Goal: Task Accomplishment & Management: Complete application form

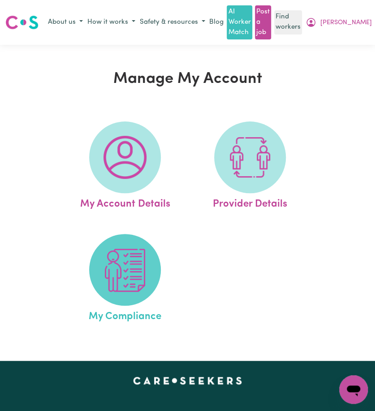
click at [111, 268] on img at bounding box center [124, 269] width 43 height 43
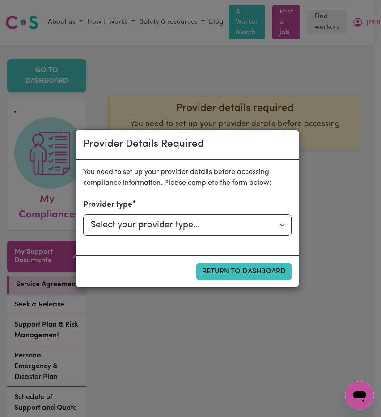
select select "PRIVATELY"
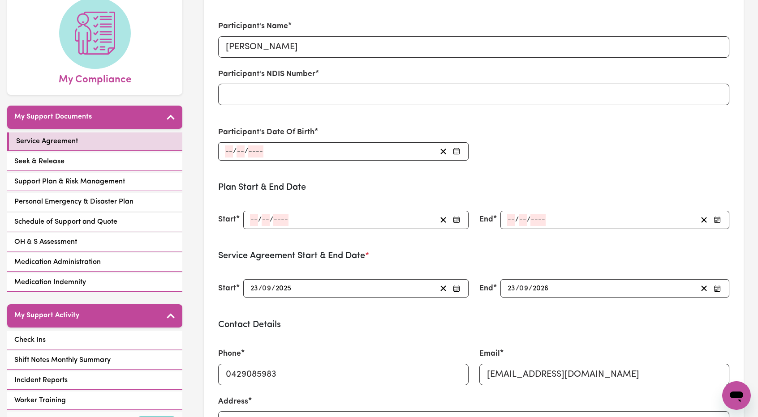
scroll to position [90, 0]
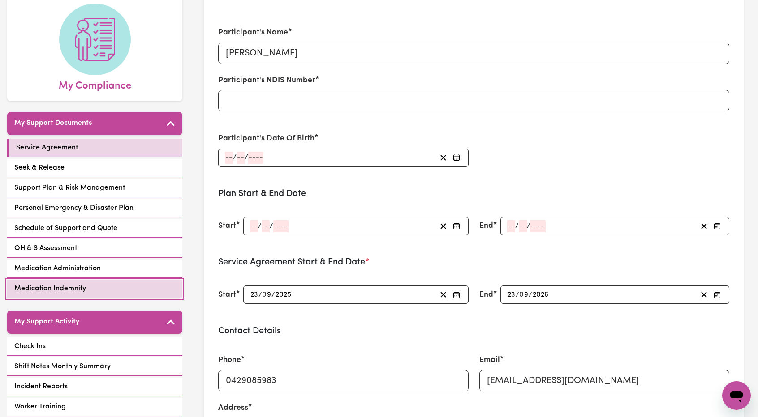
click at [62, 283] on span "Medication Indemnity" at bounding box center [50, 288] width 72 height 11
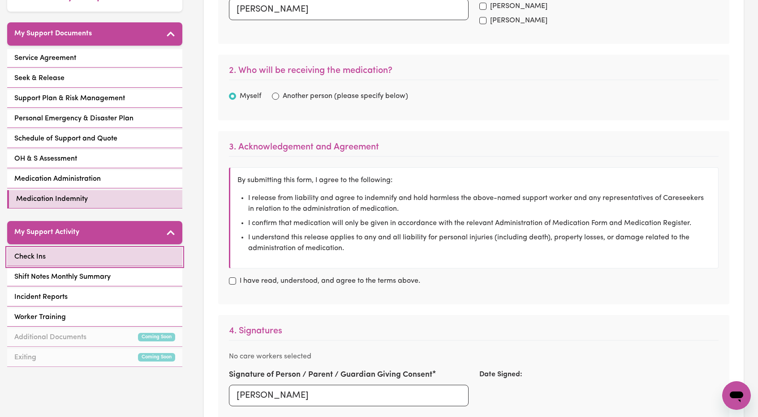
click at [77, 252] on link "Check Ins" at bounding box center [94, 257] width 175 height 18
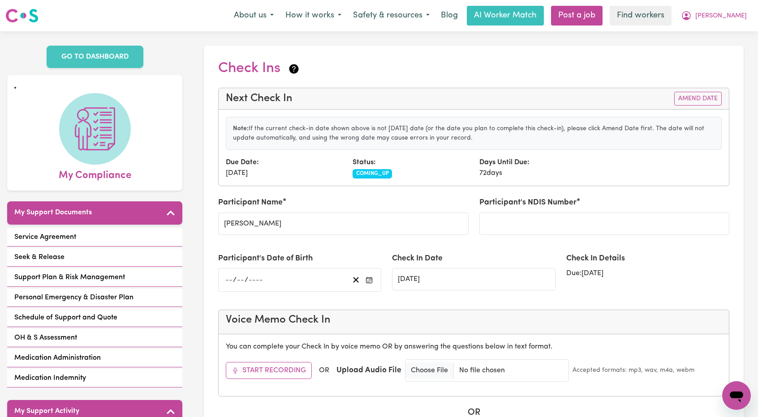
drag, startPoint x: 526, startPoint y: 170, endPoint x: 340, endPoint y: 160, distance: 186.5
click at [340, 160] on div "Due Date: [DATE] Status: COMING_UP Days Until Due: 72 days" at bounding box center [473, 167] width 506 height 21
click at [374, 103] on button "Amend Date" at bounding box center [697, 99] width 47 height 14
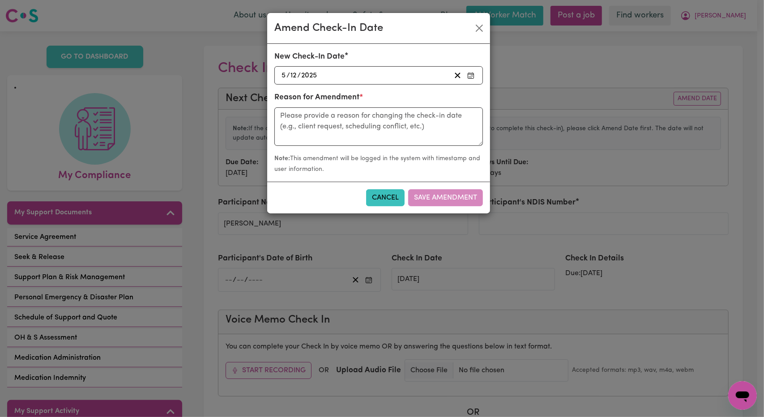
click at [374, 72] on div "[DATE] [DATE]" at bounding box center [365, 75] width 171 height 12
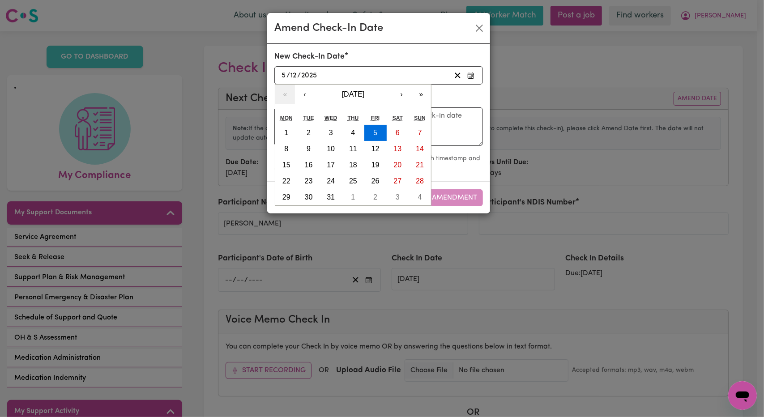
click at [355, 119] on form "New Check-In Date [DATE] [DATE] « ‹ [DATE] › » Mon Tue Wed Thu Fri Sat Sun 1 2 …" at bounding box center [378, 113] width 209 height 124
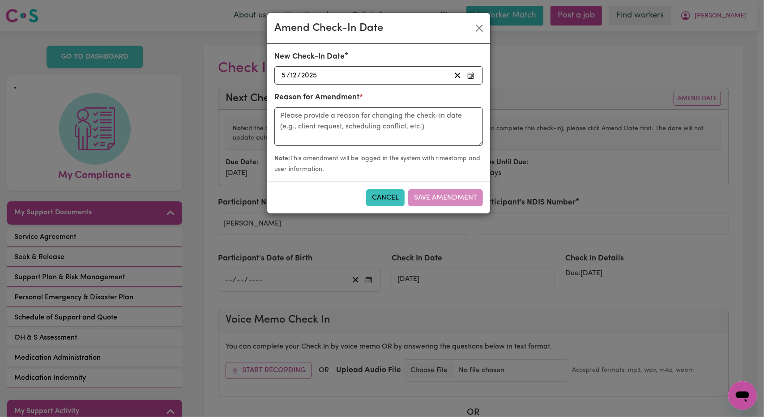
click at [374, 72] on div "[DATE] [DATE]" at bounding box center [365, 75] width 171 height 12
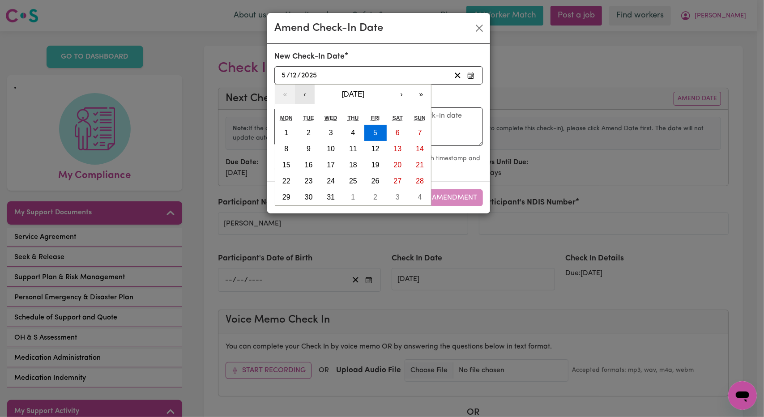
click at [303, 90] on button "‹" at bounding box center [305, 95] width 20 height 20
click at [303, 89] on button "‹" at bounding box center [305, 95] width 20 height 20
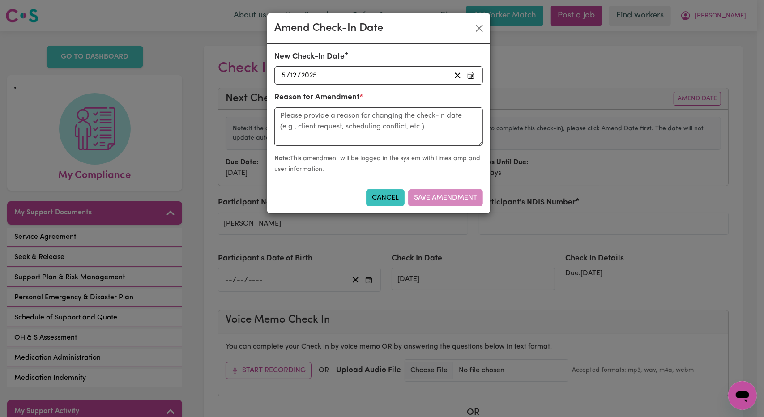
click at [303, 89] on div "New Check-In Date [DATE] [DATE] « ‹ [DATE] › » Mon Tue Wed Thu Fri Sat Sun 1 2 …" at bounding box center [378, 71] width 219 height 41
click at [366, 77] on div "[DATE] [DATE]" at bounding box center [365, 75] width 171 height 12
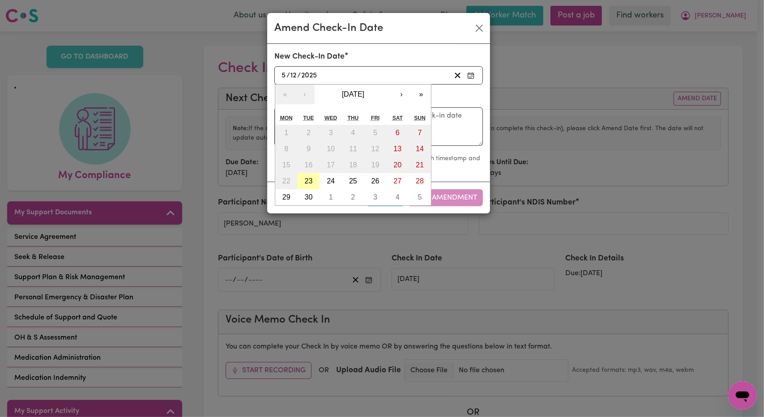
drag, startPoint x: 308, startPoint y: 177, endPoint x: 316, endPoint y: 153, distance: 25.9
click at [308, 177] on abbr "23" at bounding box center [309, 181] width 8 height 8
type input "[DATE]"
type input "23"
type input "9"
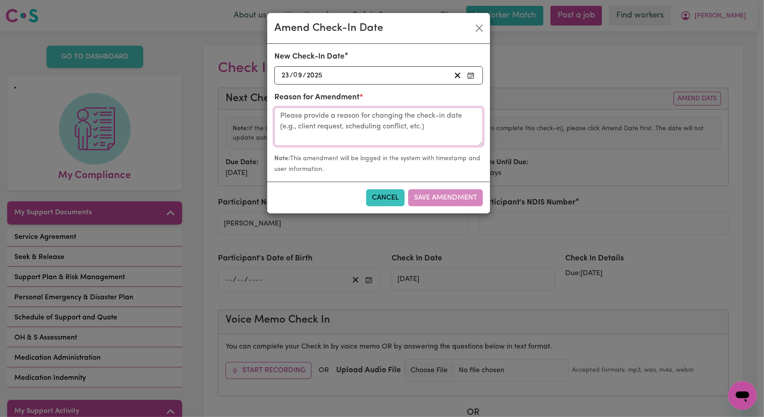
click at [332, 129] on textarea at bounding box center [378, 126] width 209 height 39
type textarea "Chat with [PERSON_NAME]"
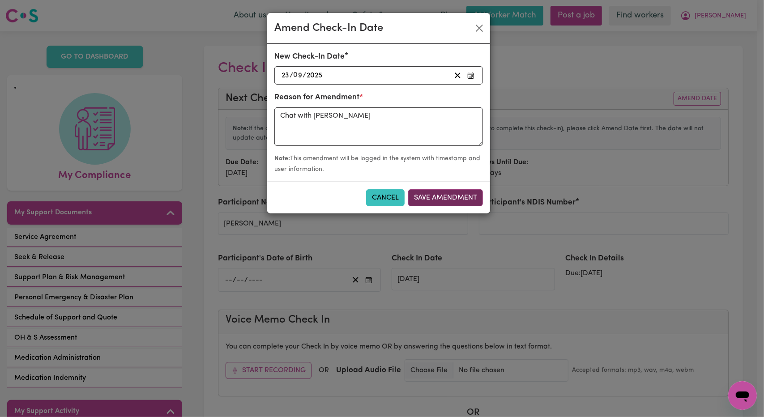
click at [374, 193] on button "Save Amendment" at bounding box center [445, 197] width 75 height 17
type input "[DATE]"
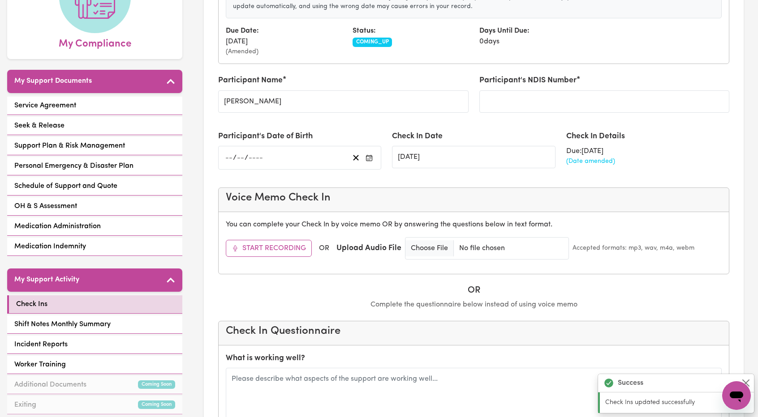
scroll to position [224, 0]
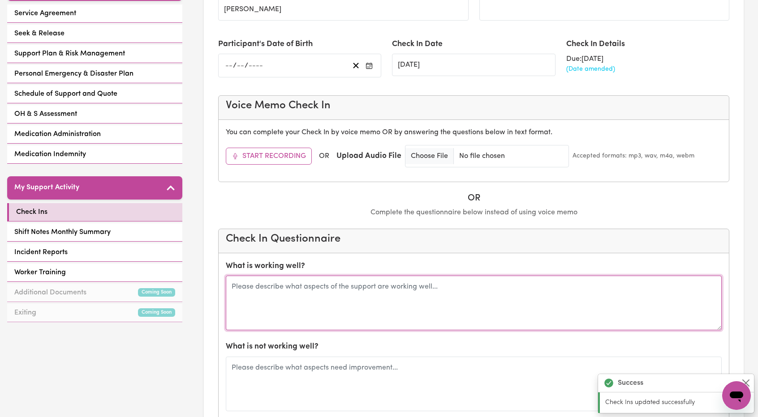
click at [351, 278] on textarea at bounding box center [474, 303] width 496 height 55
click at [347, 282] on textarea at bounding box center [474, 303] width 496 height 55
click at [374, 287] on textarea "Chat with [PERSON_NAME], [PERSON_NAME] has informed he is no longer available" at bounding box center [474, 303] width 496 height 55
click at [374, 297] on textarea "Chat with [PERSON_NAME], [PERSON_NAME] has informed he is no longer available" at bounding box center [474, 303] width 496 height 55
drag, startPoint x: 408, startPoint y: 298, endPoint x: 218, endPoint y: 274, distance: 192.2
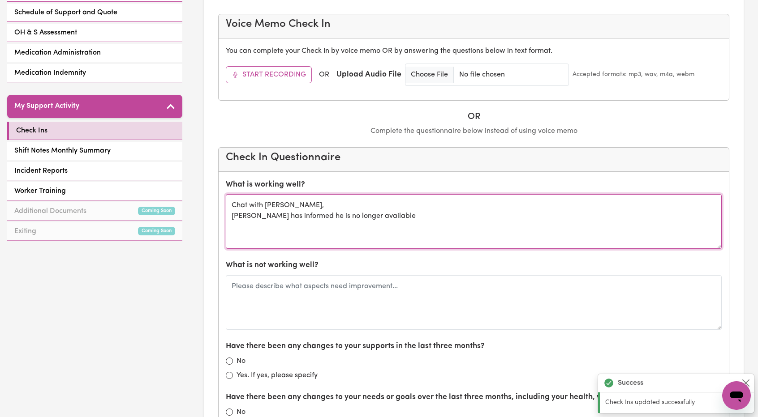
scroll to position [313, 0]
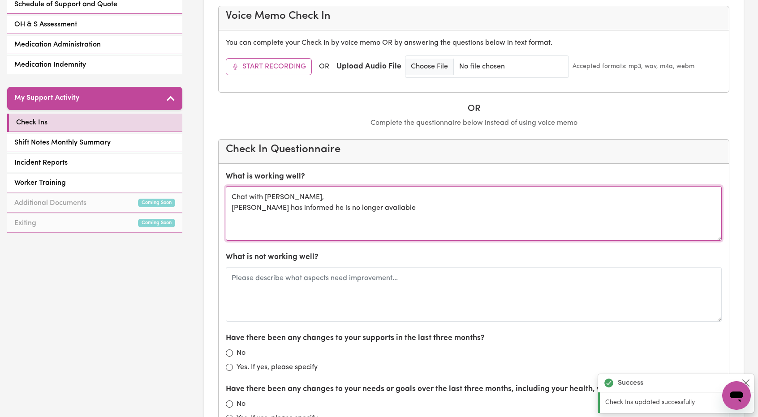
click at [374, 212] on textarea "Chat with [PERSON_NAME], [PERSON_NAME] has informed he is no longer available" at bounding box center [474, 213] width 496 height 55
drag, startPoint x: 431, startPoint y: 213, endPoint x: 207, endPoint y: 211, distance: 223.9
click at [207, 211] on section "Check Ins Next Check In Amend Date Note: If the current check-in date shown abo…" at bounding box center [474, 343] width 540 height 1222
drag, startPoint x: 398, startPoint y: 218, endPoint x: 214, endPoint y: 205, distance: 184.0
click at [214, 206] on section "Check Ins Next Check In Amend Date Note: If the current check-in date shown abo…" at bounding box center [474, 343] width 540 height 1222
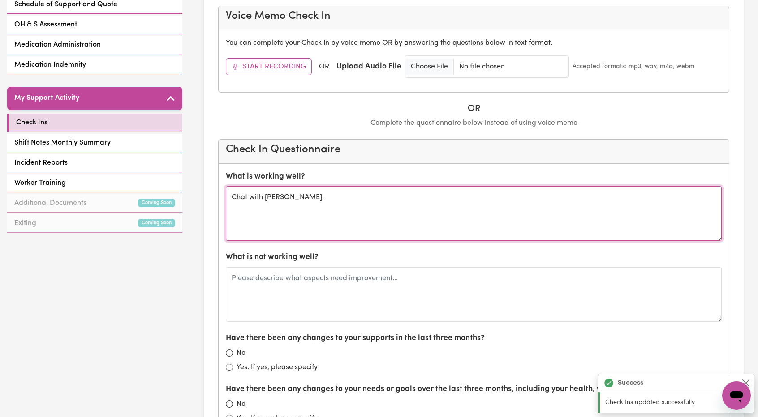
type textarea "Chat with [PERSON_NAME],"
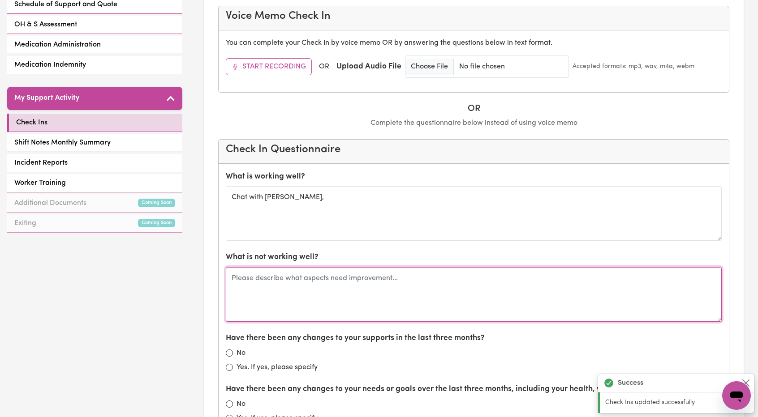
click at [307, 285] on textarea at bounding box center [474, 294] width 496 height 55
paste textarea "Worker [PERSON_NAME] has informed he is no longer available"
click at [374, 276] on textarea "Worker [PERSON_NAME] has informed he is no longer available" at bounding box center [474, 294] width 496 height 55
type textarea "Worker [PERSON_NAME] has informed he is no longer available. Speaking to an old…"
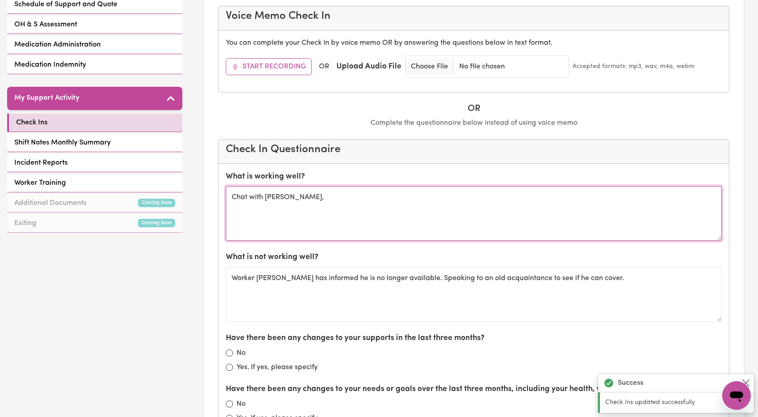
click at [345, 215] on textarea "Chat with [PERSON_NAME]," at bounding box center [474, 213] width 496 height 55
click at [242, 208] on textarea "Chat with [PERSON_NAME], Got along well with [PERSON_NAME] and [PERSON_NAME]." at bounding box center [474, 213] width 496 height 55
click at [240, 209] on textarea "Chat with [PERSON_NAME], Got along well with [PERSON_NAME] and [PERSON_NAME]." at bounding box center [474, 213] width 496 height 55
type textarea "Chat with [PERSON_NAME], Get along well with [PERSON_NAME] and [PERSON_NAME]."
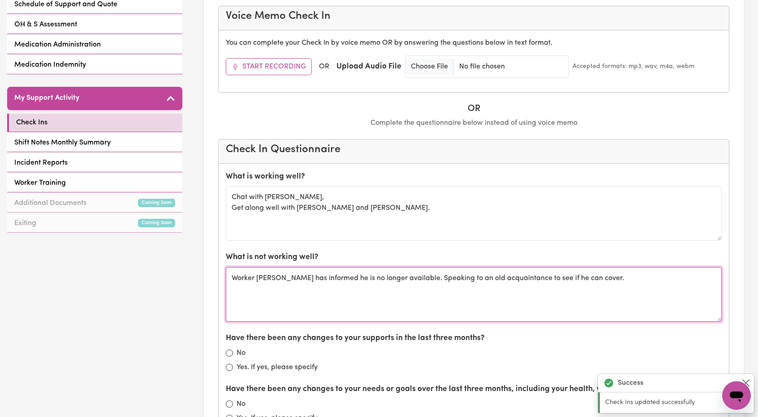
click at [374, 274] on textarea "Worker [PERSON_NAME] has informed he is no longer available. Speaking to an old…" at bounding box center [474, 294] width 496 height 55
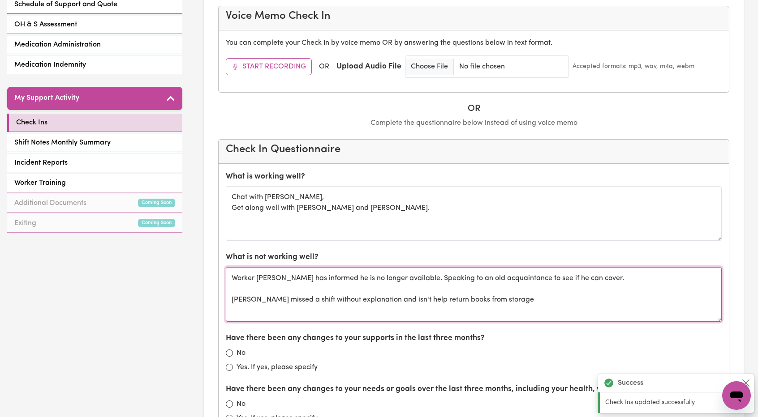
click at [374, 298] on textarea "Worker [PERSON_NAME] has informed he is no longer available. Speaking to an old…" at bounding box center [474, 294] width 496 height 55
click at [374, 308] on textarea "Worker [PERSON_NAME] has informed he is no longer available. Speaking to an old…" at bounding box center [474, 294] width 496 height 55
click at [374, 300] on textarea "Worker [PERSON_NAME] has informed he is no longer available. Speaking to an old…" at bounding box center [474, 294] width 496 height 55
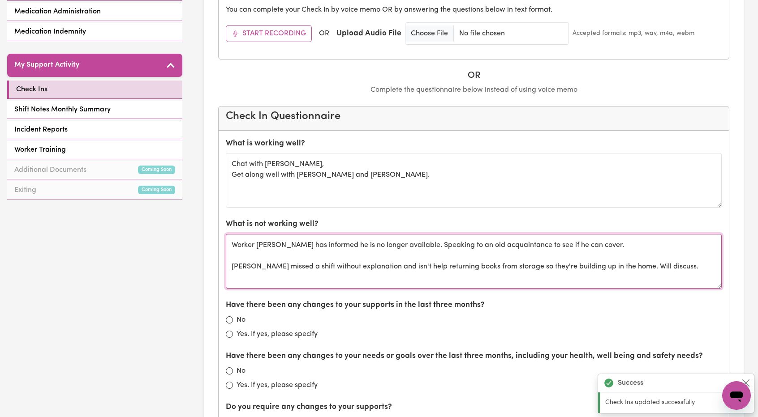
scroll to position [403, 0]
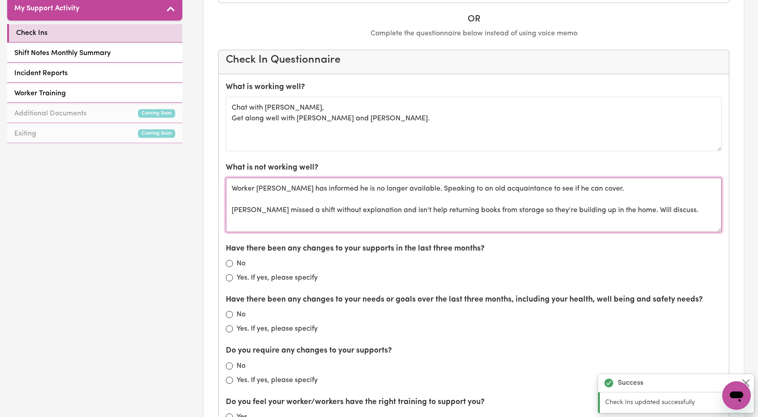
type textarea "Worker [PERSON_NAME] has informed he is no longer available. Speaking to an old…"
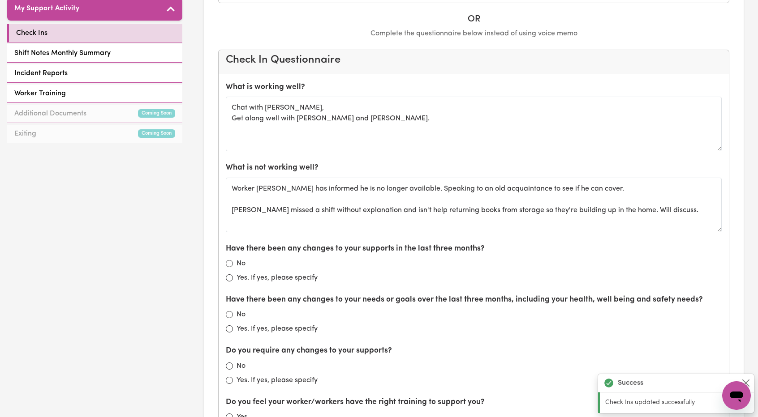
click at [233, 255] on div "Have there been any changes to your supports in the last three months? No Yes. …" at bounding box center [474, 263] width 496 height 40
click at [227, 266] on div "Have there been any changes to your supports in the last three months? No Yes. …" at bounding box center [474, 263] width 496 height 40
click at [228, 263] on input "No" at bounding box center [229, 263] width 7 height 7
radio input "true"
click at [240, 313] on label "No" at bounding box center [240, 314] width 9 height 11
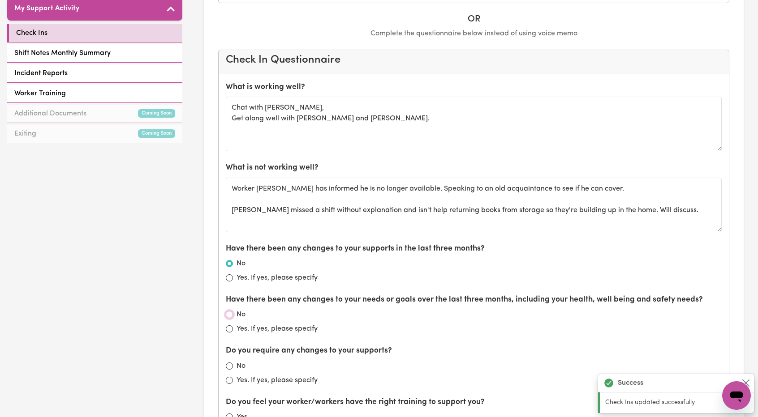
click at [233, 313] on input "No" at bounding box center [229, 314] width 7 height 7
radio input "true"
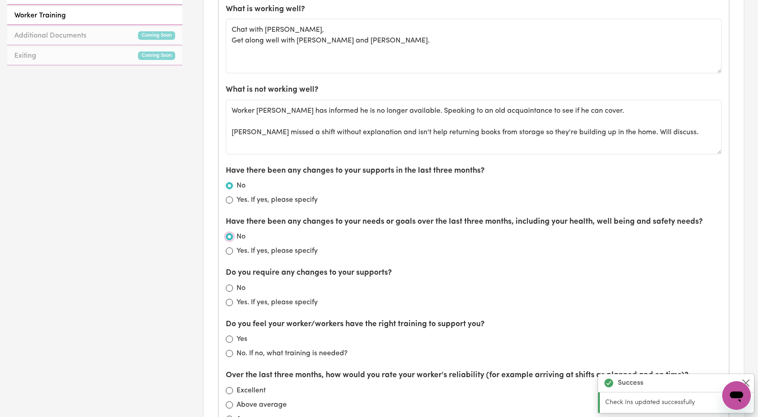
scroll to position [492, 0]
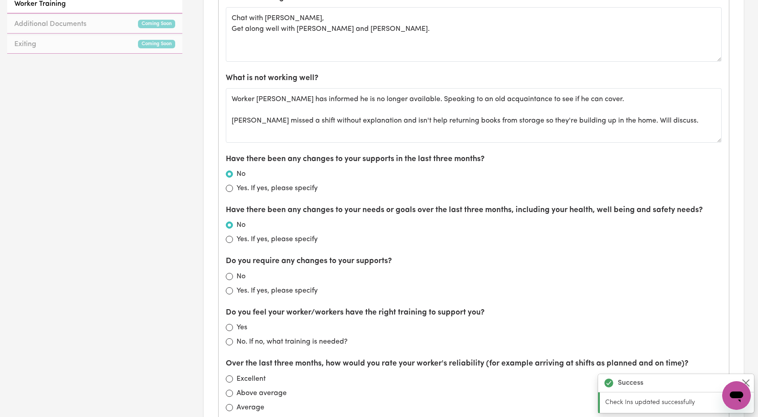
click at [238, 273] on label "No" at bounding box center [240, 276] width 9 height 11
click at [233, 273] on input "No" at bounding box center [229, 276] width 7 height 7
radio input "true"
click at [236, 339] on label "No. If no, what training is needed?" at bounding box center [291, 342] width 111 height 11
click at [233, 339] on input "No. If no, what training is needed?" at bounding box center [229, 341] width 7 height 7
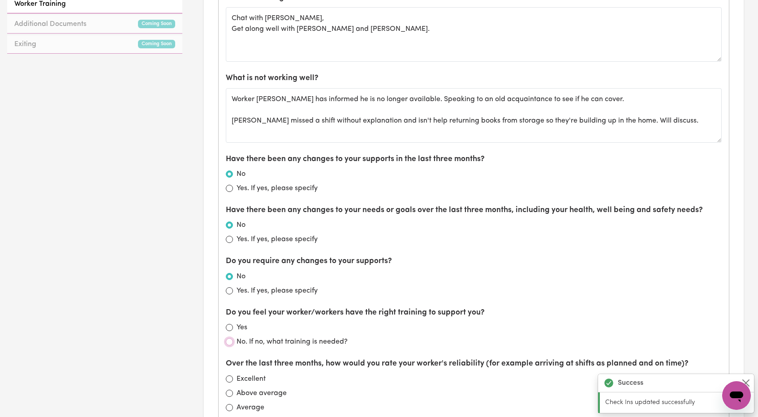
radio input "true"
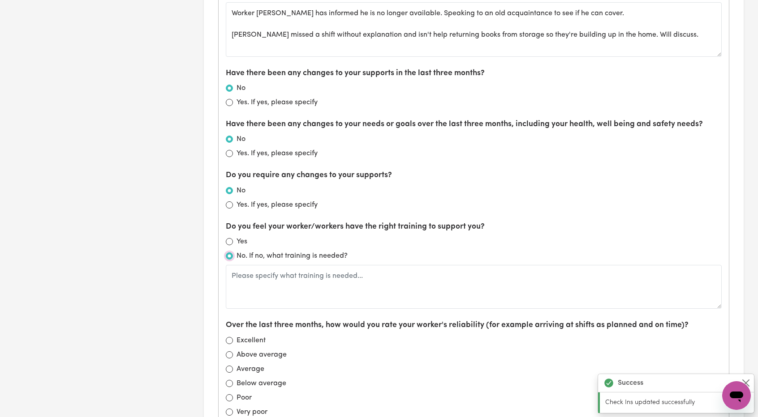
scroll to position [582, 0]
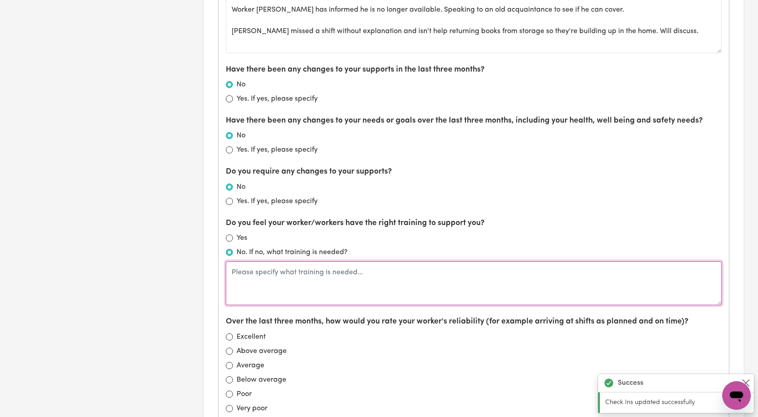
click at [324, 293] on textarea at bounding box center [474, 283] width 496 height 44
click at [374, 272] on textarea "Could provide more feedback about how supports are going and be more consistent." at bounding box center [474, 283] width 496 height 44
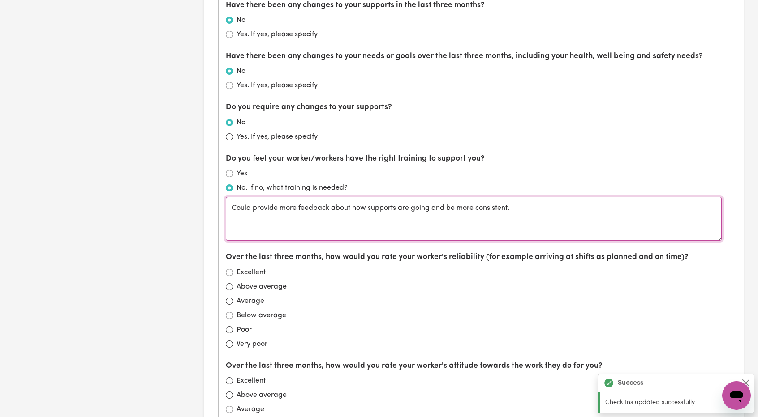
scroll to position [672, 0]
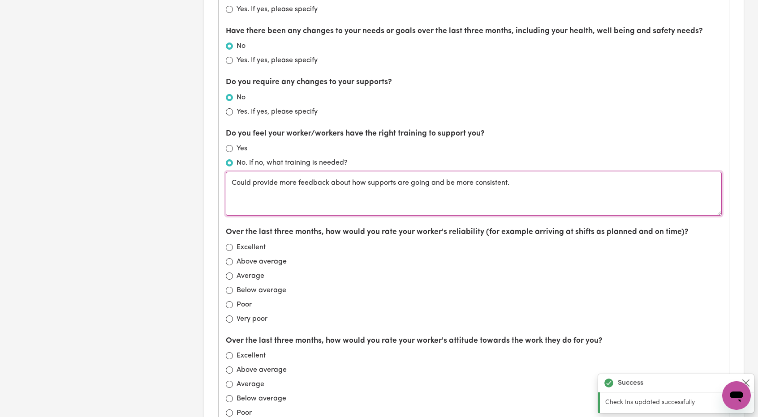
type textarea "Could provide more feedback about how supports are going and be more consistent."
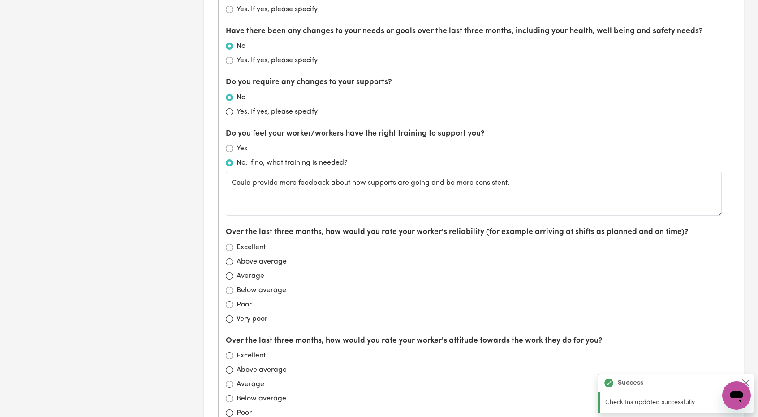
click at [230, 263] on div "Above average" at bounding box center [474, 262] width 496 height 11
click at [233, 271] on div "Average" at bounding box center [474, 276] width 496 height 11
click at [233, 274] on div "Average" at bounding box center [474, 276] width 496 height 11
click at [230, 273] on input "Average" at bounding box center [229, 276] width 7 height 7
radio input "true"
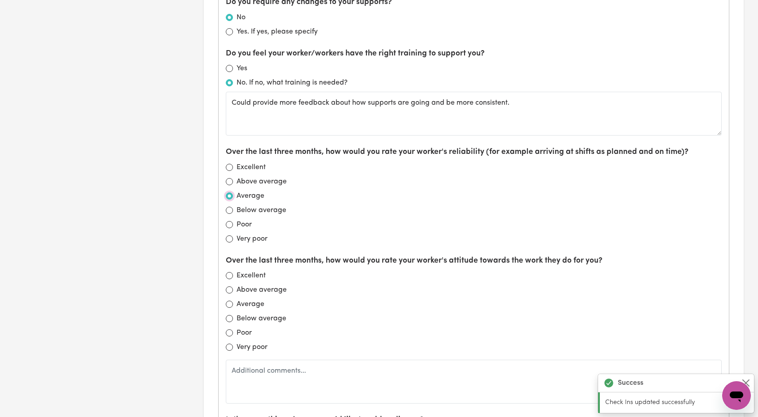
scroll to position [761, 0]
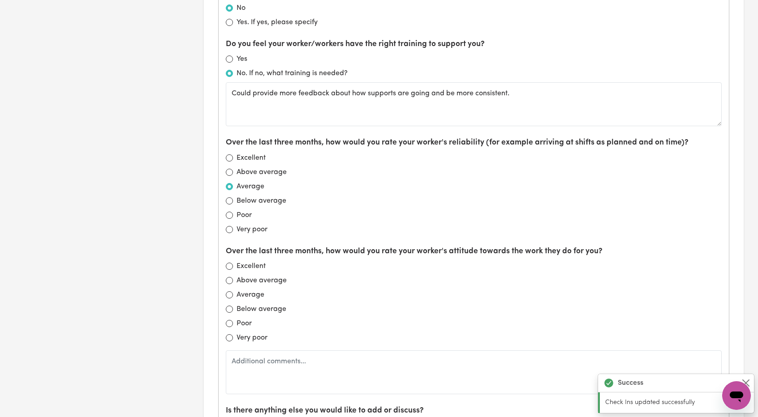
click at [231, 290] on div "Average" at bounding box center [474, 295] width 496 height 11
click at [227, 293] on input "Average" at bounding box center [229, 294] width 7 height 7
radio input "true"
click at [228, 278] on input "Above average" at bounding box center [229, 280] width 7 height 7
radio input "true"
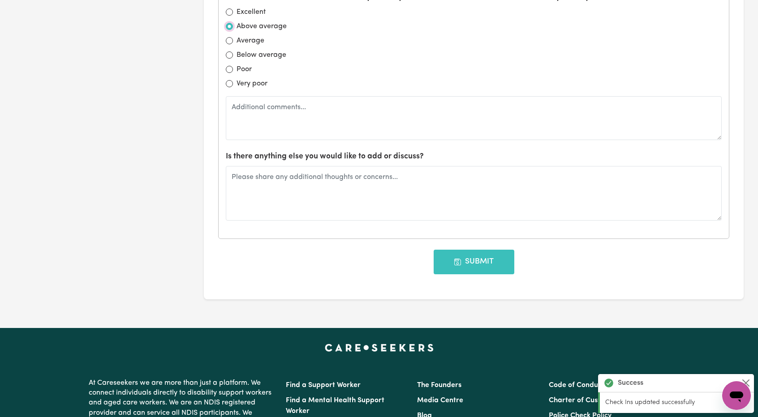
scroll to position [1119, 0]
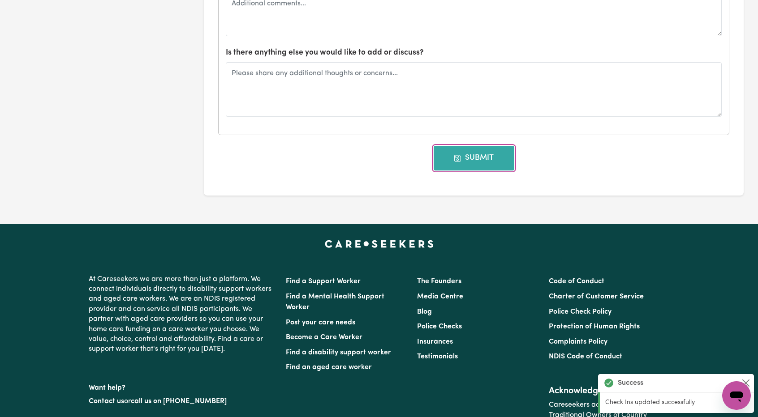
click at [374, 161] on button "Submit" at bounding box center [473, 158] width 81 height 24
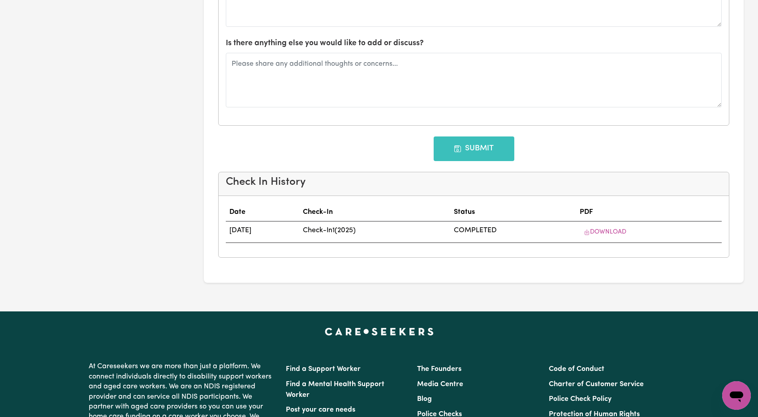
scroll to position [0, 0]
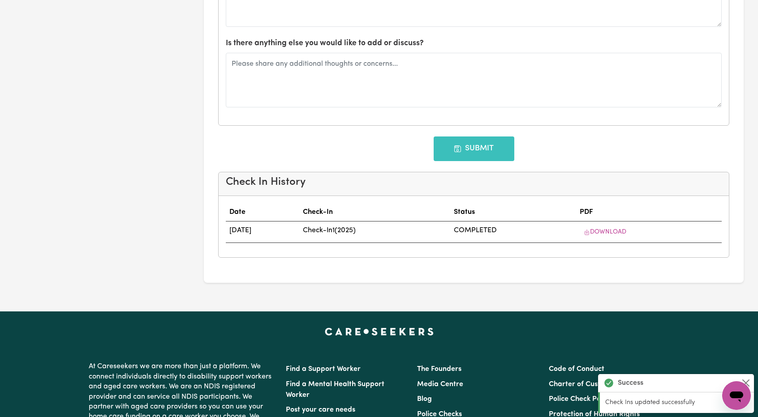
type input "[DATE]"
